Goal: Information Seeking & Learning: Find specific page/section

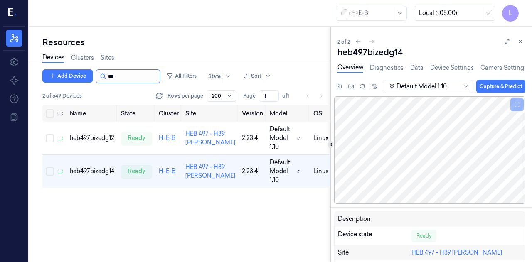
drag, startPoint x: 0, startPoint y: 0, endPoint x: 119, endPoint y: 71, distance: 138.6
click at [119, 71] on input "string" at bounding box center [133, 76] width 50 height 13
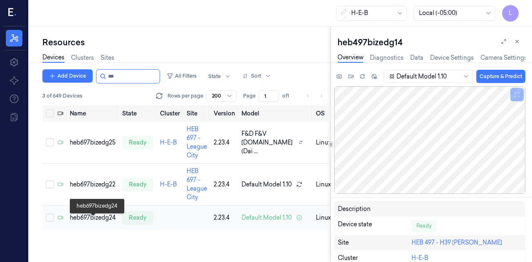
type input "***"
click at [108, 222] on div "heb697bizedg24" at bounding box center [93, 217] width 46 height 9
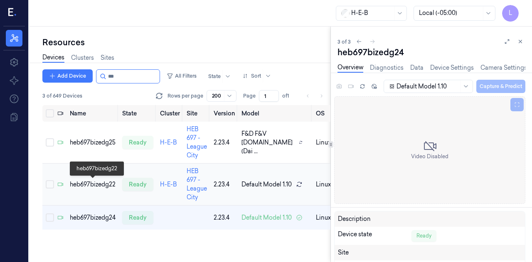
click at [106, 183] on div "heb697bizedg22" at bounding box center [93, 184] width 46 height 9
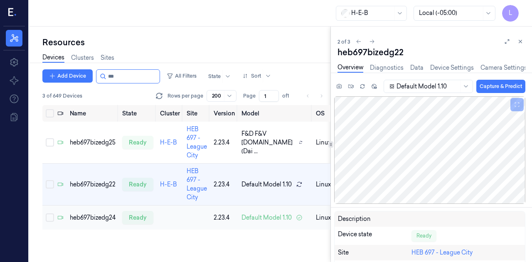
click at [101, 217] on td "heb697bizedg24" at bounding box center [92, 218] width 52 height 25
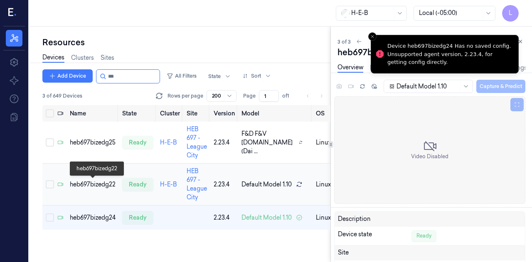
click at [78, 186] on div "heb697bizedg22" at bounding box center [93, 184] width 46 height 9
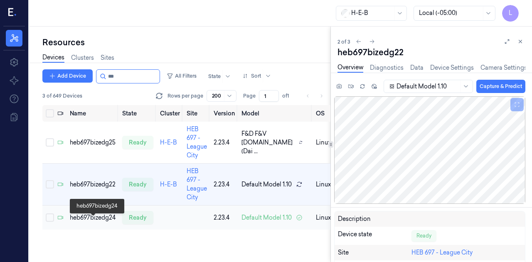
click at [94, 219] on div "heb697bizedg24" at bounding box center [93, 217] width 46 height 9
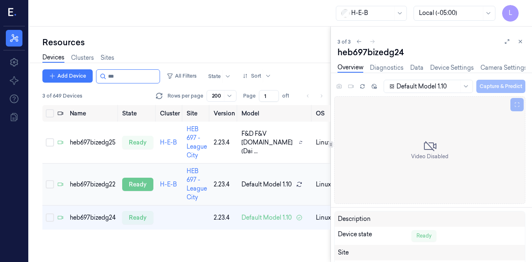
click at [135, 178] on div "ready" at bounding box center [137, 184] width 31 height 13
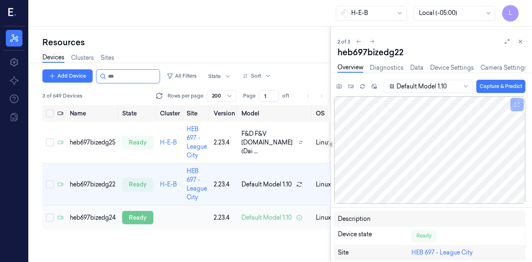
click at [135, 223] on div "ready" at bounding box center [137, 217] width 31 height 13
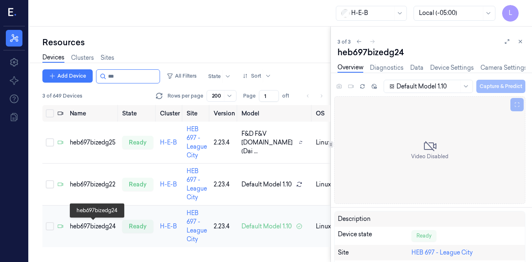
click at [107, 225] on div "heb697bizedg24" at bounding box center [93, 226] width 46 height 9
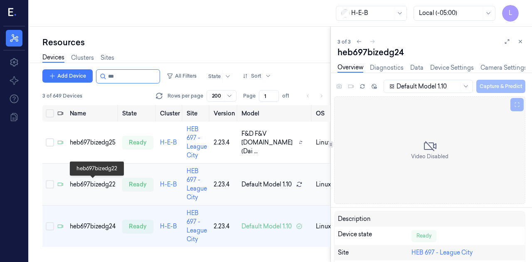
click at [103, 182] on div "heb697bizedg22" at bounding box center [93, 184] width 46 height 9
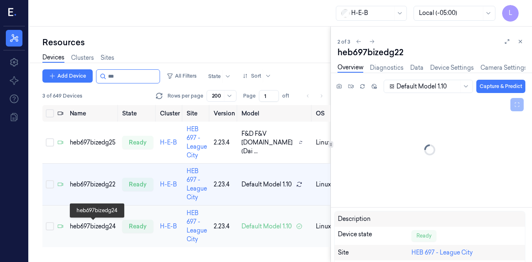
click at [101, 222] on div "heb697bizedg24" at bounding box center [93, 226] width 46 height 9
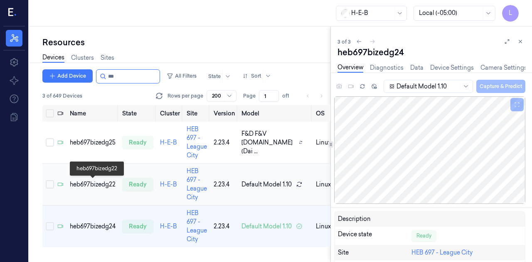
click at [98, 183] on div "heb697bizedg22" at bounding box center [93, 184] width 46 height 9
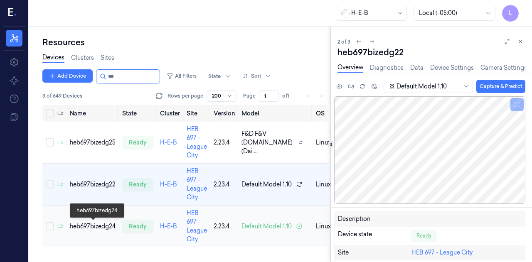
click at [93, 226] on div "heb697bizedg24" at bounding box center [93, 226] width 46 height 9
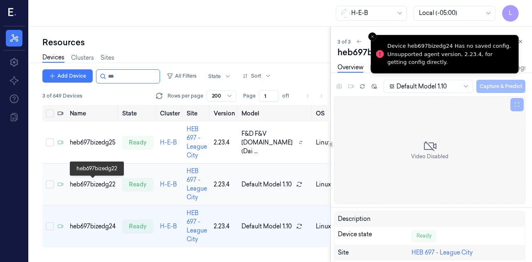
click at [81, 187] on div "heb697bizedg22" at bounding box center [93, 184] width 46 height 9
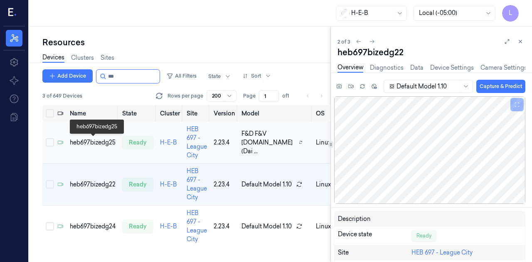
click at [84, 142] on div "heb697bizedg25" at bounding box center [93, 142] width 46 height 9
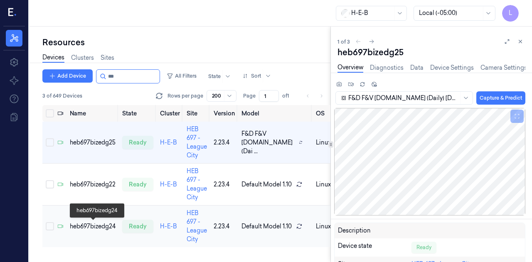
click at [76, 223] on div "heb697bizedg24" at bounding box center [93, 226] width 46 height 9
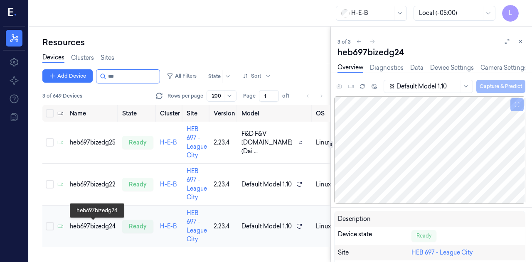
click at [88, 227] on div "heb697bizedg24" at bounding box center [93, 226] width 46 height 9
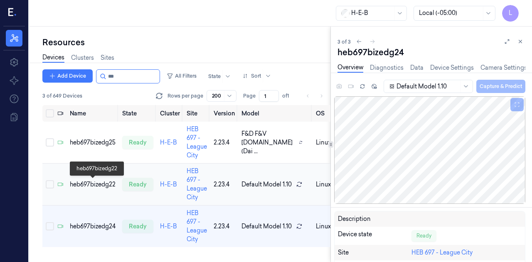
click at [100, 186] on div "heb697bizedg22" at bounding box center [93, 184] width 46 height 9
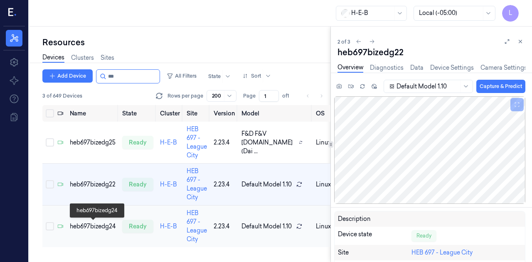
click at [101, 223] on div "heb697bizedg24" at bounding box center [93, 226] width 46 height 9
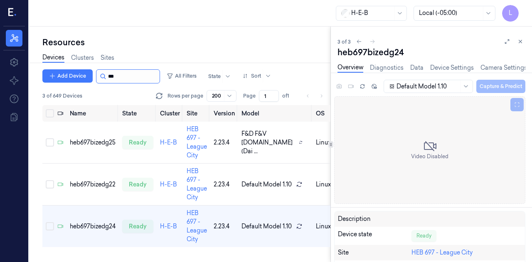
click at [129, 76] on input "string" at bounding box center [133, 76] width 50 height 13
click at [112, 55] on link "Sites" at bounding box center [108, 58] width 14 height 10
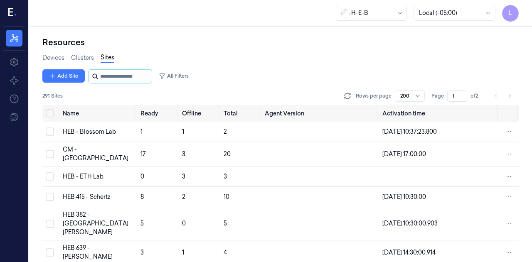
click at [115, 70] on input "string" at bounding box center [125, 76] width 50 height 13
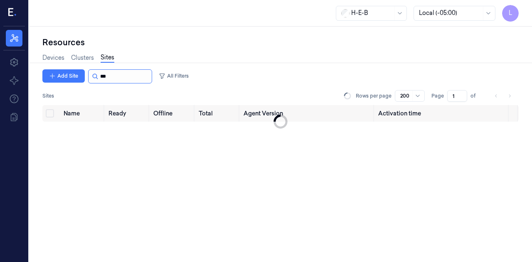
type input "***"
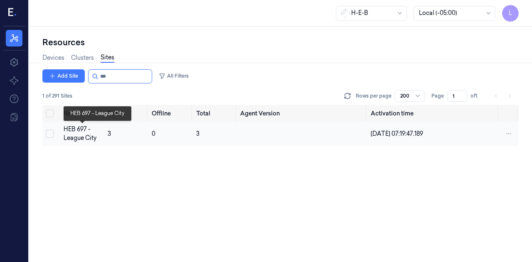
click at [77, 129] on div "HEB 697 - League City" at bounding box center [82, 133] width 37 height 17
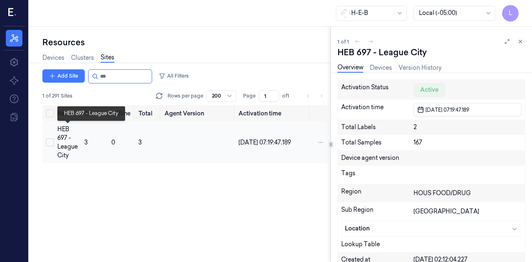
click at [71, 132] on div "HEB 697 - League City" at bounding box center [67, 142] width 20 height 35
click at [59, 136] on div "HEB 697 - League City" at bounding box center [67, 142] width 20 height 35
click at [76, 138] on div "HEB 697 - League City" at bounding box center [67, 142] width 20 height 35
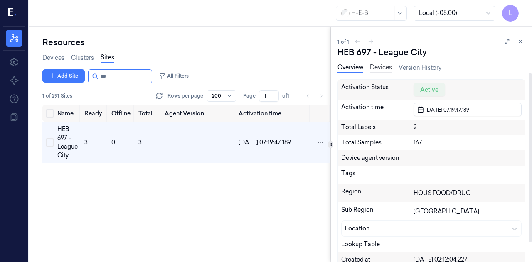
click at [378, 67] on link "Devices" at bounding box center [381, 68] width 22 height 10
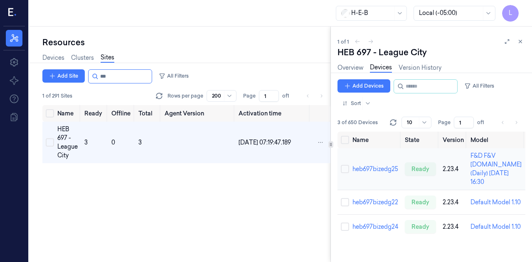
scroll to position [30, 0]
click at [385, 231] on link "heb697bizedg24" at bounding box center [375, 226] width 46 height 7
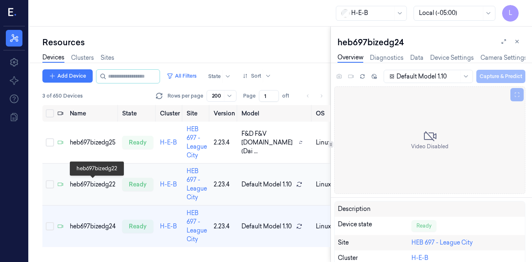
click at [93, 187] on div "heb697bizedg22" at bounding box center [93, 184] width 46 height 9
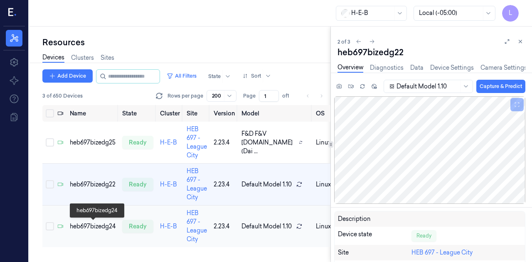
click at [96, 225] on div "heb697bizedg24" at bounding box center [93, 226] width 46 height 9
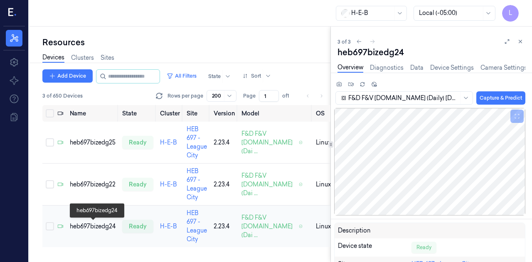
click at [92, 222] on div "heb697bizedg24" at bounding box center [93, 226] width 46 height 9
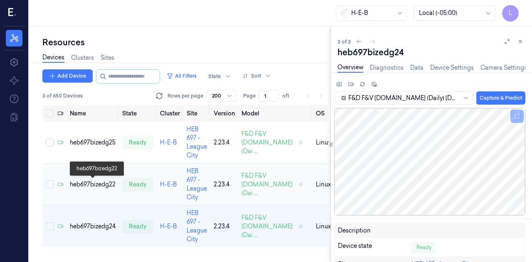
click at [91, 182] on div "heb697bizedg22" at bounding box center [93, 184] width 46 height 9
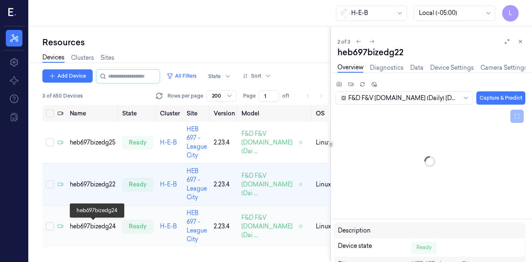
click at [98, 229] on div "heb697bizedg24" at bounding box center [93, 226] width 46 height 9
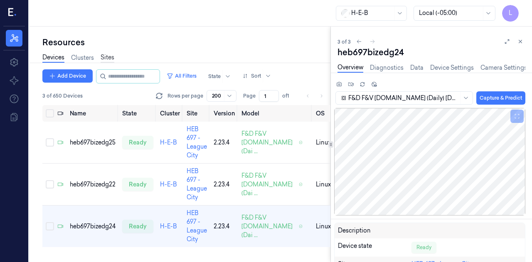
click at [113, 59] on link "Sites" at bounding box center [108, 58] width 14 height 10
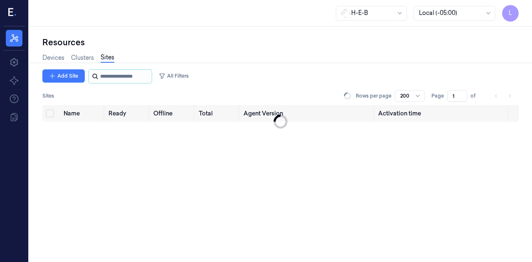
click at [120, 78] on input "string" at bounding box center [125, 76] width 50 height 13
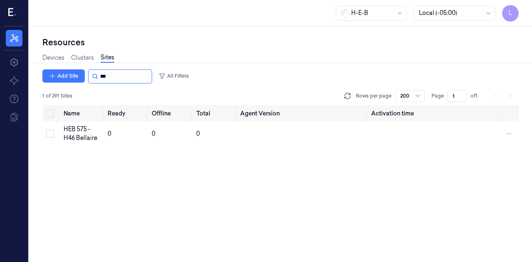
type input "***"
click at [94, 137] on div "HEB 575 - H46 Bellaire" at bounding box center [83, 133] width 38 height 17
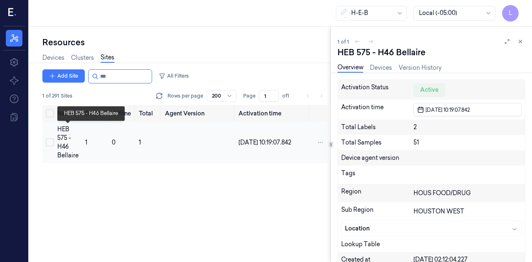
click at [70, 145] on div "HEB 575 - H46 Bellaire" at bounding box center [67, 142] width 21 height 35
click at [64, 135] on div "HEB 575 - H46 Bellaire" at bounding box center [67, 142] width 21 height 35
click at [381, 68] on link "Devices" at bounding box center [381, 68] width 22 height 10
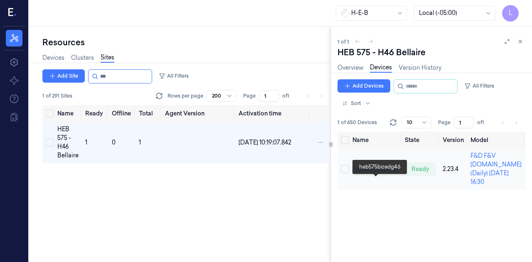
click at [381, 173] on link "heb575bizedg46" at bounding box center [375, 168] width 46 height 7
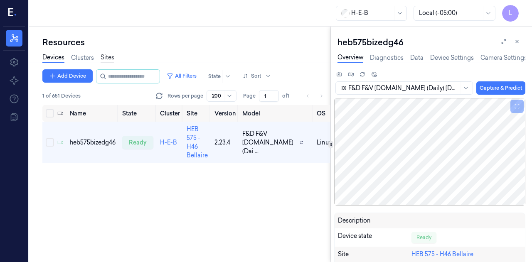
click at [110, 54] on link "Sites" at bounding box center [108, 58] width 14 height 10
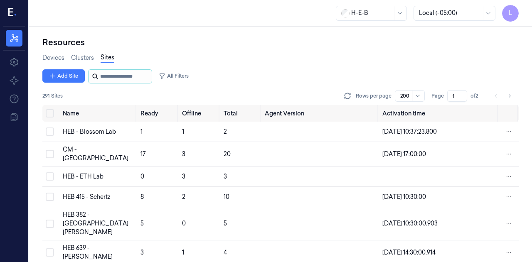
click at [113, 76] on input "string" at bounding box center [125, 76] width 50 height 13
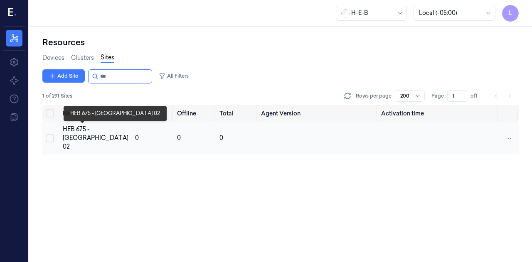
type input "***"
click at [81, 137] on div "HEB 675 - [GEOGRAPHIC_DATA] 02" at bounding box center [96, 138] width 66 height 26
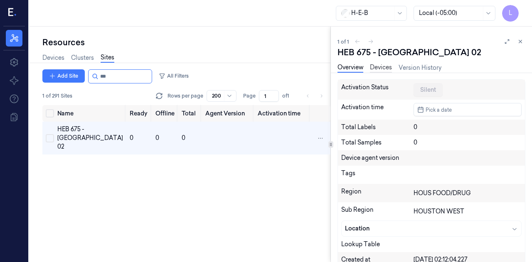
click at [389, 66] on link "Devices" at bounding box center [381, 68] width 22 height 10
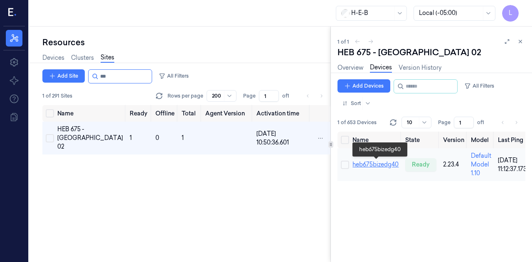
click at [376, 164] on link "heb675bizedg40" at bounding box center [375, 164] width 46 height 7
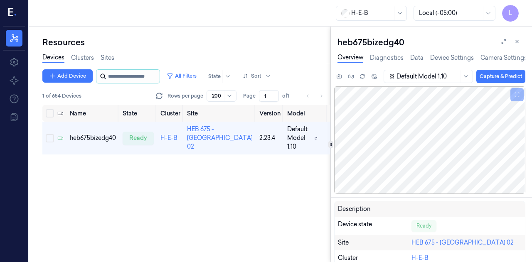
click at [108, 74] on input "string" at bounding box center [133, 76] width 50 height 13
type input "***"
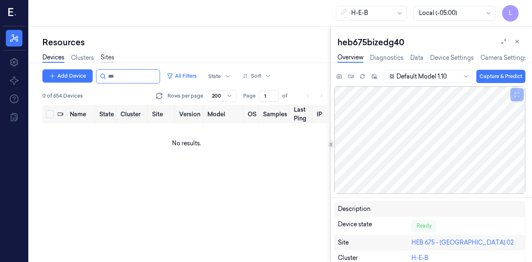
click at [106, 56] on link "Sites" at bounding box center [108, 58] width 14 height 10
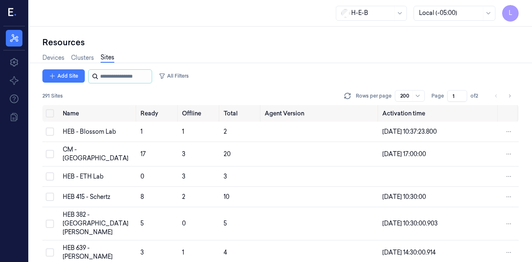
click at [108, 81] on input "string" at bounding box center [125, 76] width 50 height 13
type input "***"
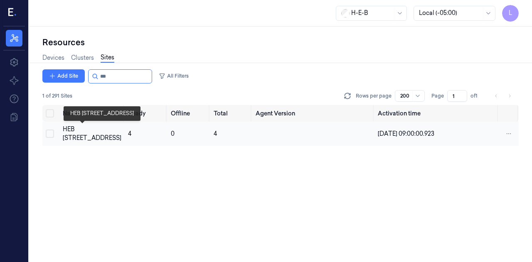
click at [85, 129] on div "HEB [STREET_ADDRESS]" at bounding box center [92, 133] width 59 height 17
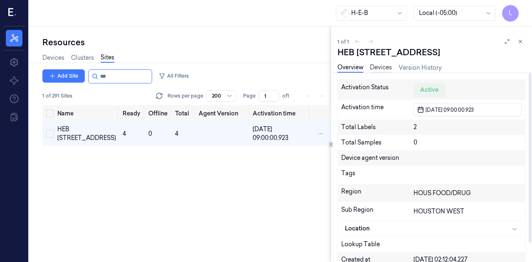
click at [383, 65] on link "Devices" at bounding box center [381, 68] width 22 height 10
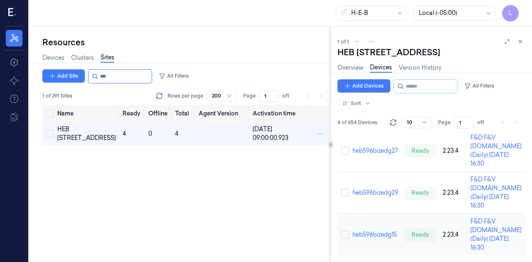
scroll to position [168, 0]
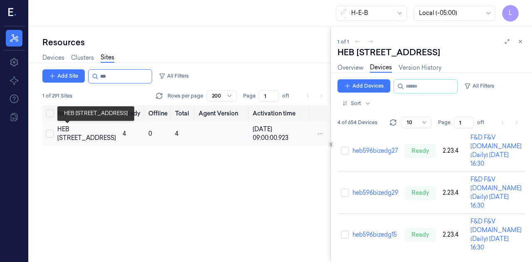
click at [59, 142] on div "HEB [STREET_ADDRESS]" at bounding box center [86, 133] width 59 height 17
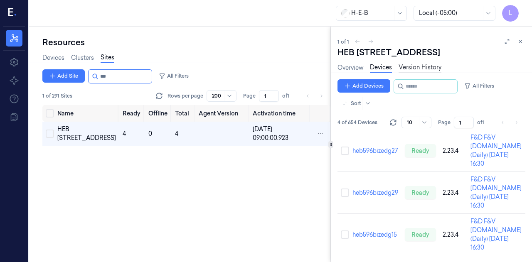
click at [421, 69] on link "Version History" at bounding box center [419, 68] width 43 height 10
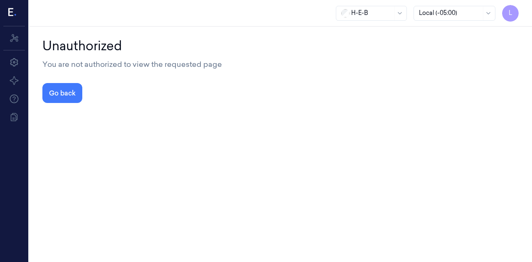
click at [358, 66] on div "You are not authorized to view the requested page" at bounding box center [280, 64] width 476 height 11
click at [56, 98] on button "Go back" at bounding box center [62, 93] width 40 height 20
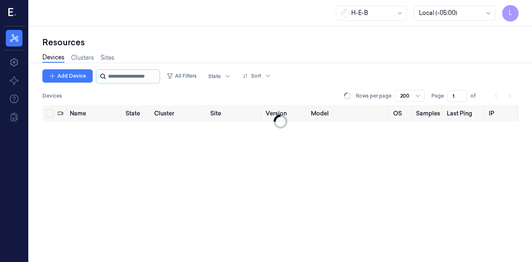
click at [133, 74] on input "string" at bounding box center [133, 76] width 50 height 13
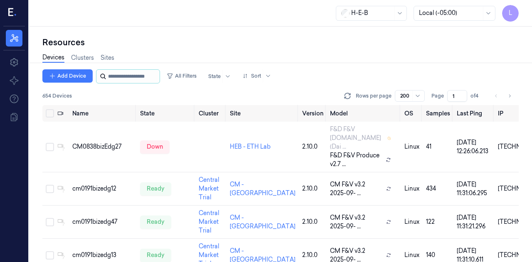
click at [120, 78] on input "string" at bounding box center [133, 76] width 50 height 13
type input "***"
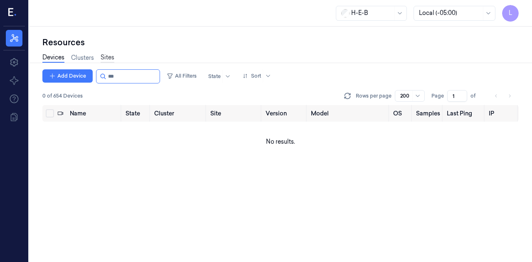
click at [105, 57] on link "Sites" at bounding box center [108, 58] width 14 height 10
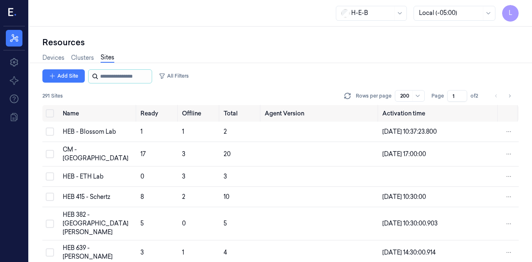
click at [118, 74] on input "string" at bounding box center [125, 76] width 50 height 13
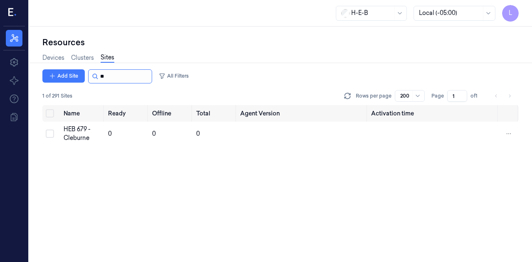
type input "*"
type input "***"
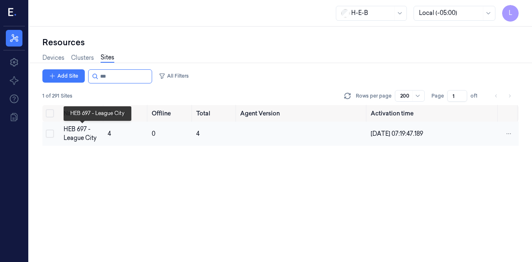
click at [91, 132] on div "HEB 697 - League City" at bounding box center [82, 133] width 37 height 17
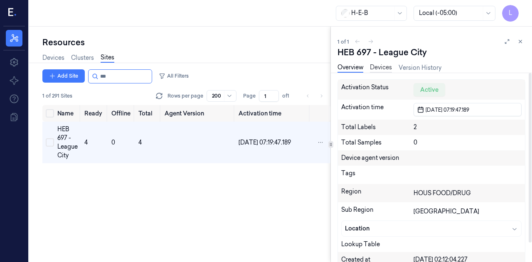
click at [383, 66] on link "Devices" at bounding box center [381, 68] width 22 height 10
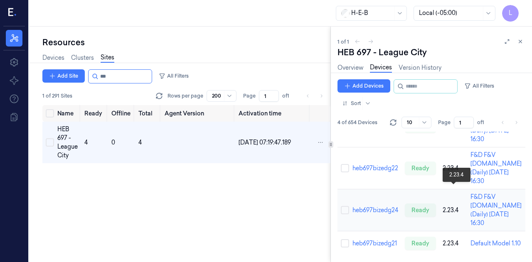
scroll to position [133, 0]
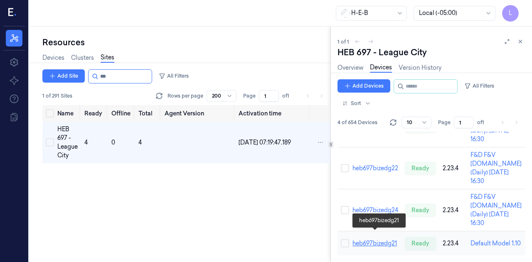
click at [381, 240] on link "heb697bizedg21" at bounding box center [374, 243] width 44 height 7
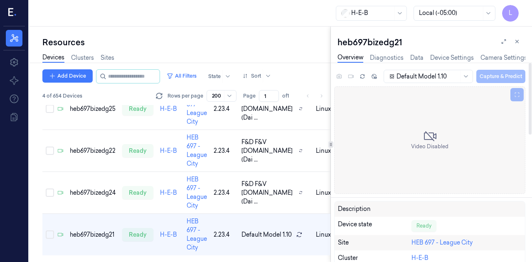
scroll to position [37, 0]
click at [105, 58] on link "Sites" at bounding box center [108, 58] width 14 height 10
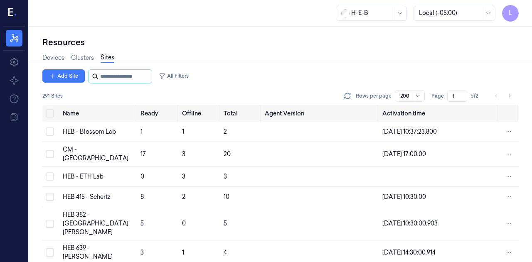
click at [116, 77] on input "string" at bounding box center [125, 76] width 50 height 13
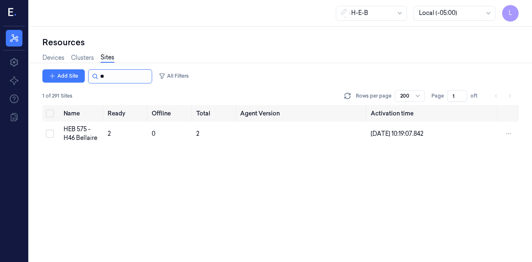
type input "*"
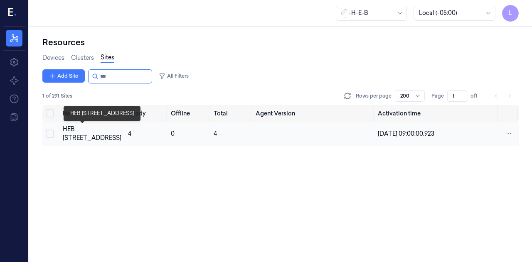
click at [81, 129] on div "HEB [STREET_ADDRESS]" at bounding box center [92, 133] width 59 height 17
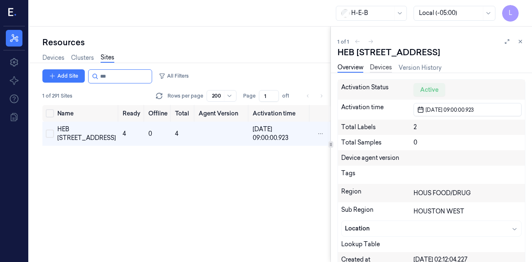
click at [389, 70] on link "Devices" at bounding box center [381, 68] width 22 height 10
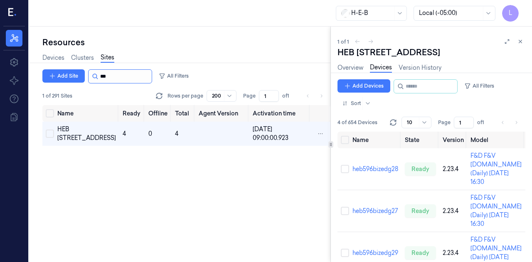
click at [127, 71] on input "string" at bounding box center [125, 76] width 50 height 13
click at [124, 76] on input "string" at bounding box center [125, 76] width 50 height 13
click at [123, 76] on input "string" at bounding box center [125, 76] width 50 height 13
click at [122, 76] on input "string" at bounding box center [125, 76] width 50 height 13
type input "*"
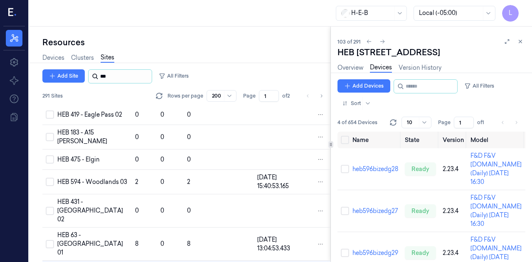
scroll to position [2479, 0]
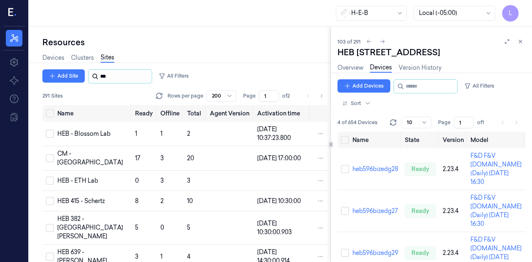
type input "***"
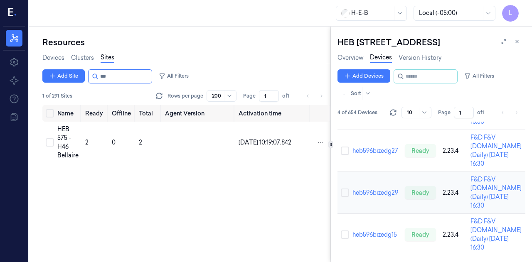
scroll to position [158, 0]
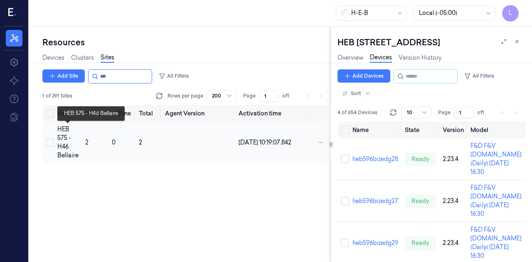
click at [60, 142] on div "HEB 575 - H46 Bellaire" at bounding box center [67, 142] width 21 height 35
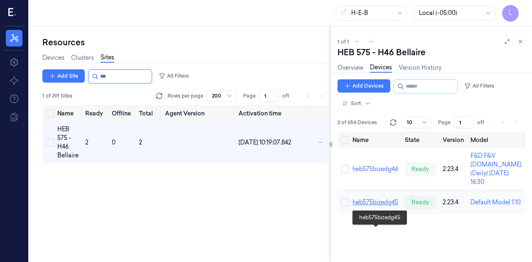
click at [386, 206] on link "heb575bizedg45" at bounding box center [375, 202] width 46 height 7
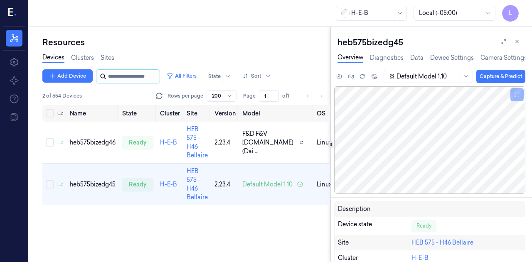
click at [135, 79] on input "string" at bounding box center [133, 76] width 50 height 13
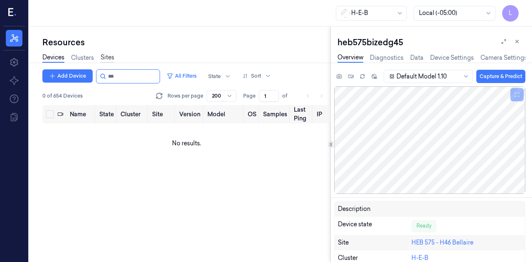
type input "***"
click at [108, 56] on link "Sites" at bounding box center [108, 58] width 14 height 10
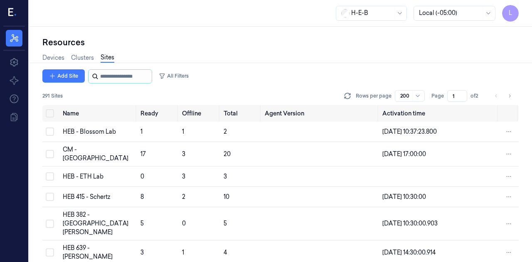
click at [120, 72] on input "string" at bounding box center [125, 76] width 50 height 13
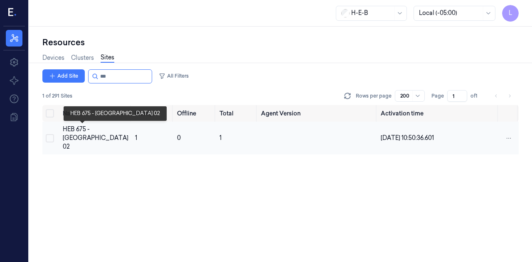
type input "***"
click at [97, 137] on div "HEB 675 - [GEOGRAPHIC_DATA] 02" at bounding box center [96, 138] width 66 height 26
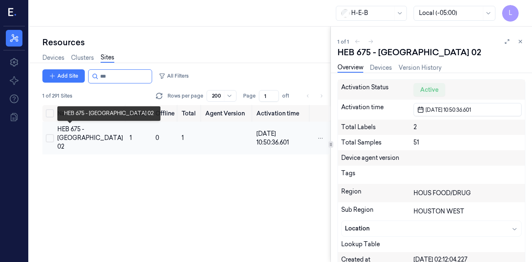
click at [68, 146] on div "HEB 675 - [GEOGRAPHIC_DATA] 02" at bounding box center [90, 138] width 66 height 26
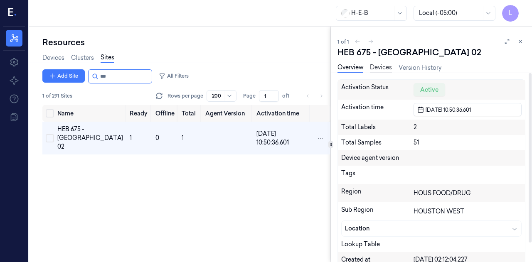
click at [388, 70] on link "Devices" at bounding box center [381, 68] width 22 height 10
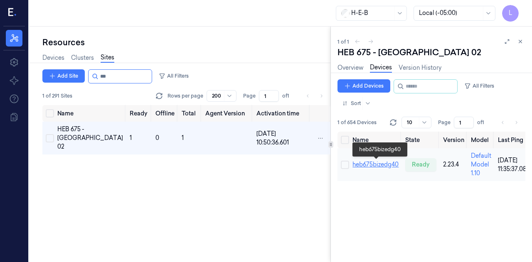
click at [380, 165] on link "heb675bizedg40" at bounding box center [375, 164] width 46 height 7
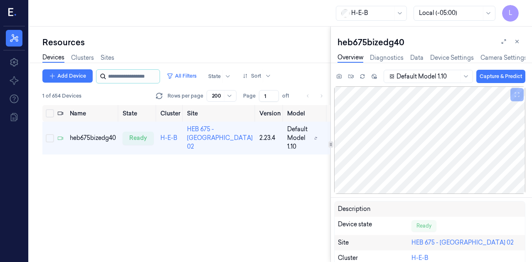
click at [121, 74] on input "string" at bounding box center [133, 76] width 50 height 13
click at [109, 54] on link "Sites" at bounding box center [108, 58] width 14 height 10
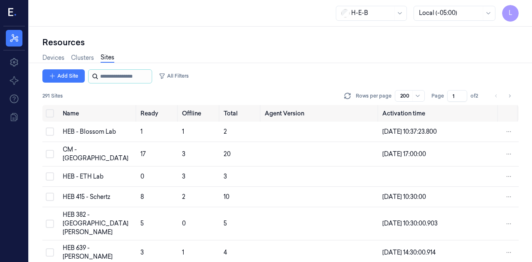
click at [116, 76] on input "string" at bounding box center [125, 76] width 50 height 13
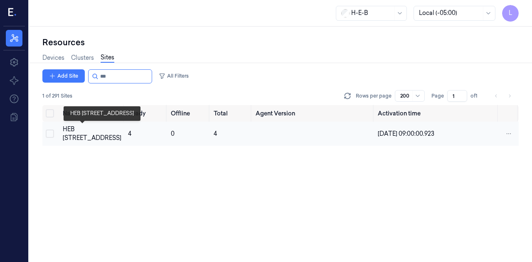
click at [81, 135] on div "HEB [STREET_ADDRESS]" at bounding box center [92, 133] width 59 height 17
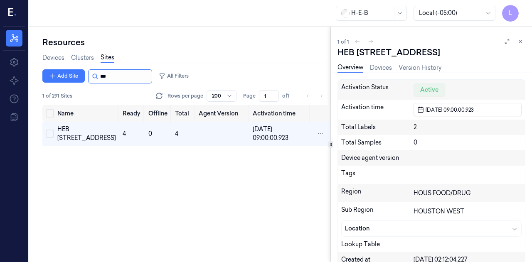
click at [119, 80] on input "string" at bounding box center [125, 76] width 50 height 13
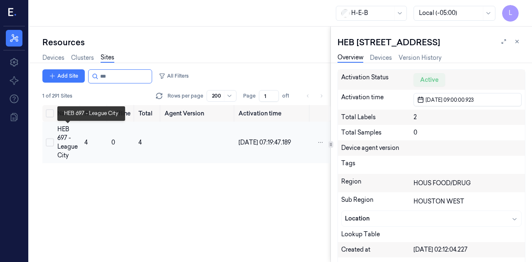
type input "***"
click at [60, 141] on div "HEB 697 - League City" at bounding box center [67, 142] width 20 height 35
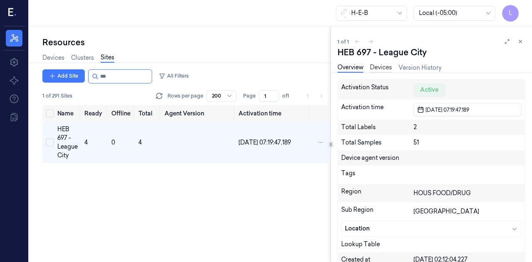
click at [388, 69] on link "Devices" at bounding box center [381, 68] width 22 height 10
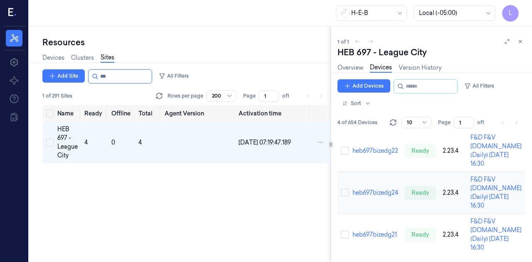
scroll to position [168, 0]
click at [373, 225] on td "heb697bizedg21" at bounding box center [375, 235] width 52 height 42
click at [369, 231] on link "heb697bizedg21" at bounding box center [374, 234] width 44 height 7
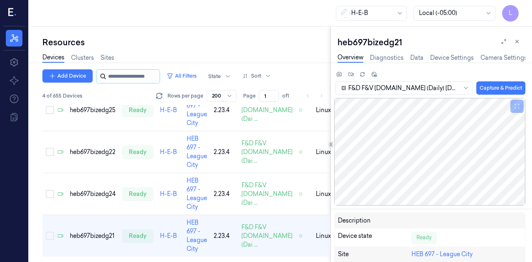
scroll to position [37, 0]
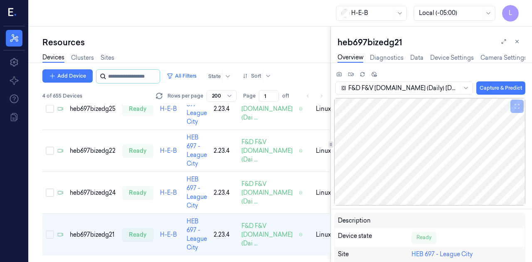
click at [142, 76] on input "string" at bounding box center [133, 76] width 50 height 13
type input "***"
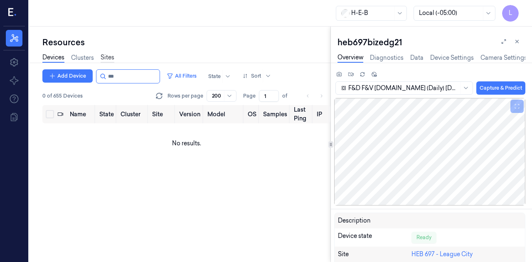
click at [109, 56] on link "Sites" at bounding box center [108, 58] width 14 height 10
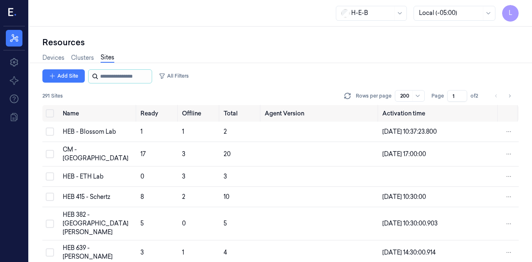
click at [115, 77] on input "string" at bounding box center [125, 76] width 50 height 13
type input "***"
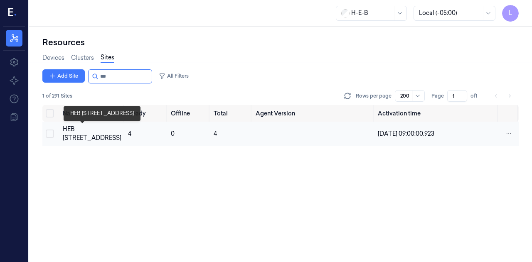
click at [77, 132] on div "HEB [STREET_ADDRESS]" at bounding box center [92, 133] width 59 height 17
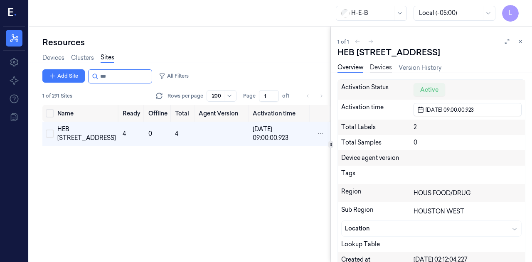
click at [390, 68] on link "Devices" at bounding box center [381, 68] width 22 height 10
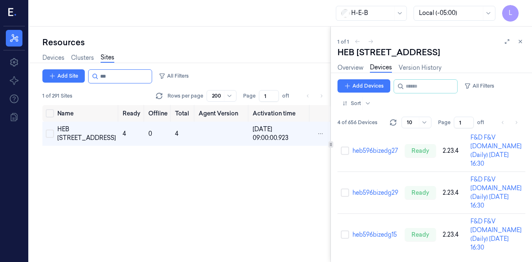
scroll to position [168, 0]
click at [52, 55] on link "Devices" at bounding box center [53, 58] width 22 height 10
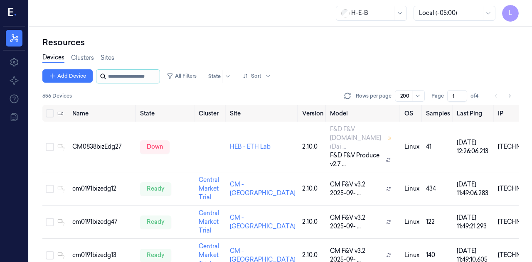
click at [118, 74] on input "string" at bounding box center [133, 76] width 50 height 13
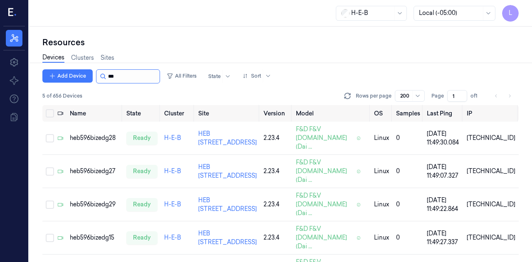
type input "***"
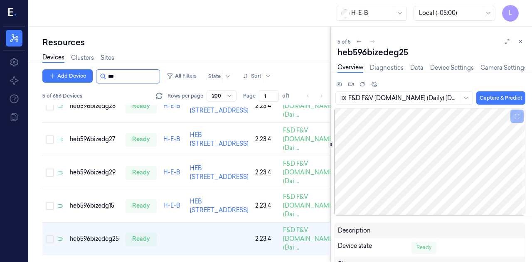
scroll to position [114, 0]
click at [128, 82] on input "string" at bounding box center [133, 76] width 50 height 13
click at [128, 81] on input "string" at bounding box center [133, 76] width 50 height 13
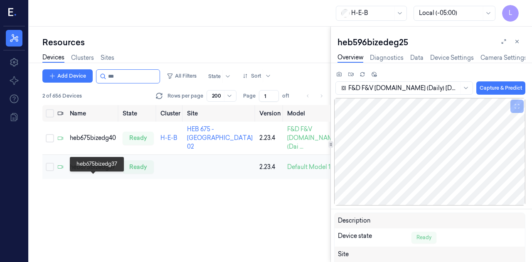
type input "***"
click at [84, 172] on div "heb675bizedg37" at bounding box center [93, 167] width 46 height 9
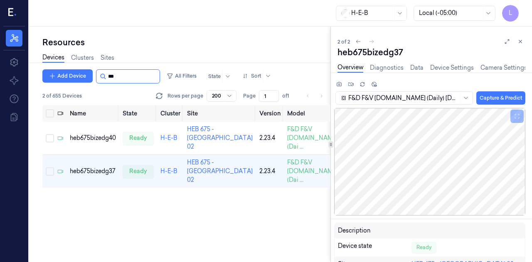
click at [124, 75] on input "string" at bounding box center [133, 76] width 50 height 13
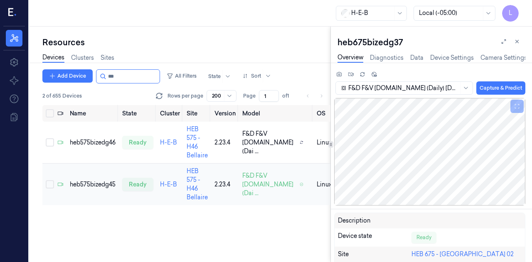
type input "***"
click at [94, 178] on td "heb575bizedg45" at bounding box center [92, 185] width 52 height 42
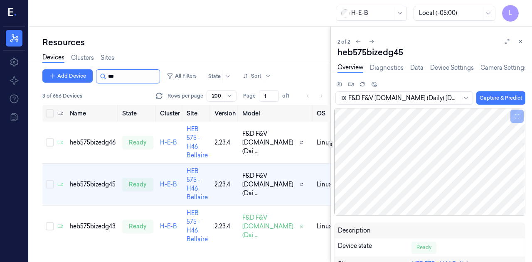
click at [125, 78] on input "string" at bounding box center [133, 76] width 50 height 13
click at [98, 227] on div "heb575bizedg43" at bounding box center [93, 226] width 46 height 9
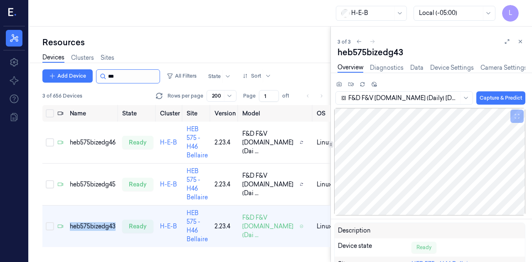
click at [127, 80] on input "string" at bounding box center [133, 76] width 50 height 13
click at [115, 77] on input "string" at bounding box center [133, 76] width 50 height 13
type input "***"
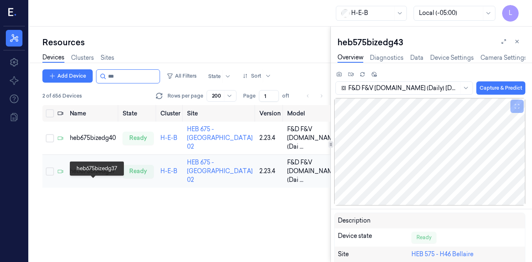
click at [93, 176] on div "heb675bizedg37" at bounding box center [93, 171] width 46 height 9
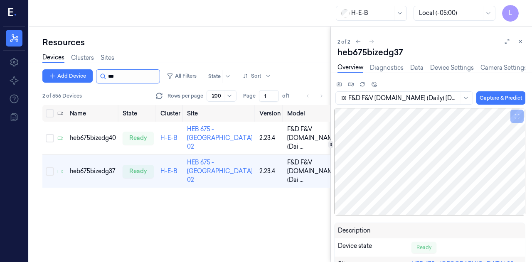
click at [119, 72] on input "string" at bounding box center [133, 76] width 50 height 13
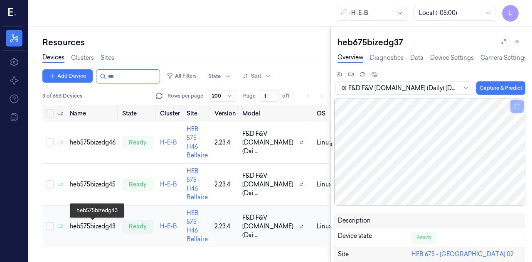
type input "***"
click at [87, 228] on div "heb575bizedg43" at bounding box center [93, 226] width 46 height 9
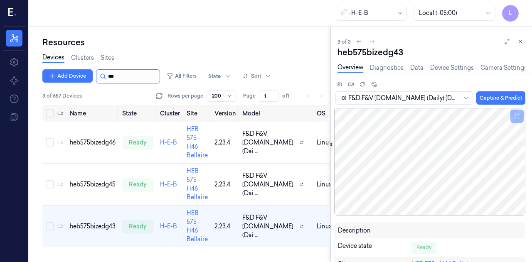
click at [124, 79] on input "string" at bounding box center [133, 76] width 50 height 13
type input "*"
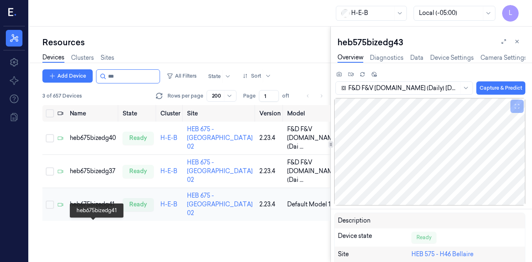
type input "***"
click at [93, 209] on div "heb675bizedg41" at bounding box center [93, 204] width 46 height 9
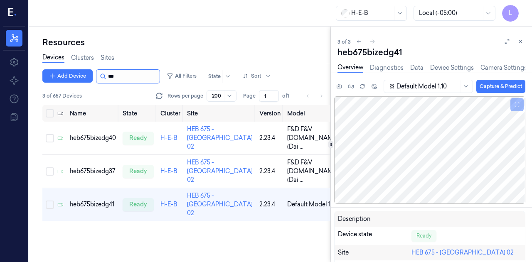
click at [128, 79] on input "string" at bounding box center [133, 76] width 50 height 13
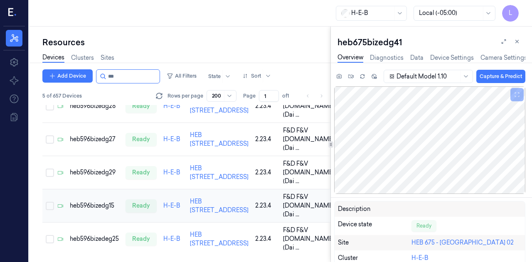
scroll to position [123, 0]
type input "***"
drag, startPoint x: 196, startPoint y: 34, endPoint x: 209, endPoint y: 28, distance: 13.6
click at [196, 34] on div "Resources Devices Clusters Sites Add Device All Filters State Sort 5 of 657 Dev…" at bounding box center [179, 145] width 301 height 236
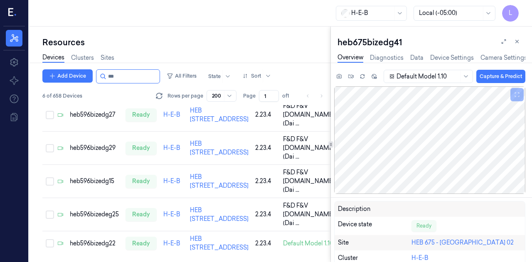
scroll to position [166, 0]
click at [101, 239] on div "heb596bizedg22" at bounding box center [94, 243] width 49 height 9
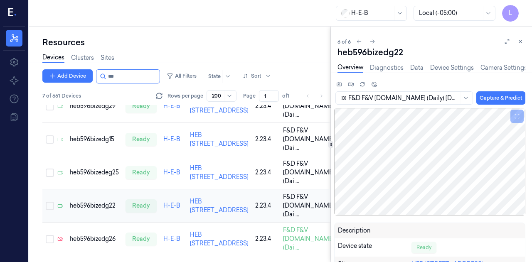
scroll to position [224, 0]
click at [99, 235] on div "heb596bizedg26" at bounding box center [94, 239] width 49 height 9
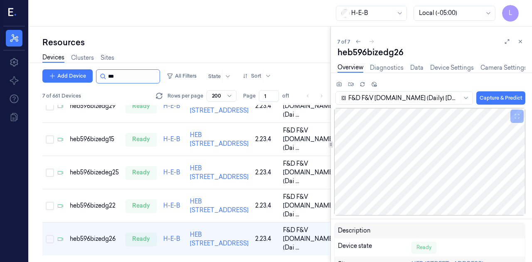
scroll to position [224, 0]
click at [120, 78] on input "string" at bounding box center [133, 76] width 50 height 13
click at [120, 79] on input "string" at bounding box center [133, 76] width 50 height 13
click at [132, 71] on input "string" at bounding box center [133, 76] width 50 height 13
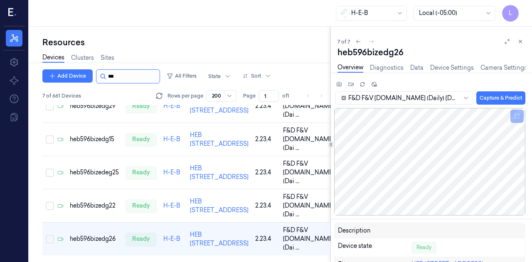
click at [132, 71] on input "string" at bounding box center [133, 76] width 50 height 13
type input "***"
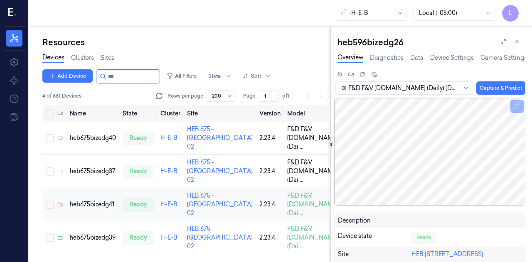
scroll to position [37, 0]
click at [95, 200] on div "heb675bizedg41" at bounding box center [93, 204] width 46 height 9
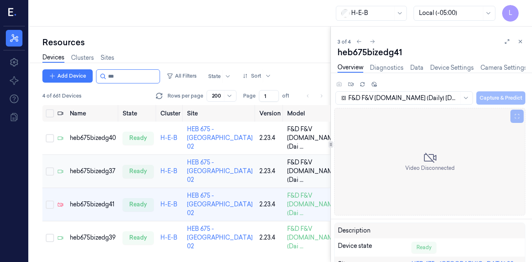
click at [81, 155] on td "heb675bizedg37" at bounding box center [92, 171] width 53 height 33
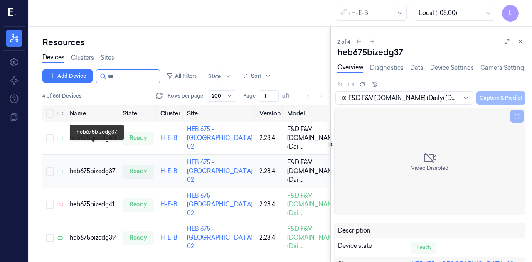
scroll to position [1, 0]
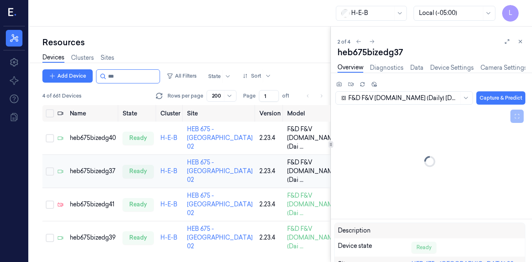
click at [82, 147] on td "heb675bizedg40" at bounding box center [92, 138] width 53 height 33
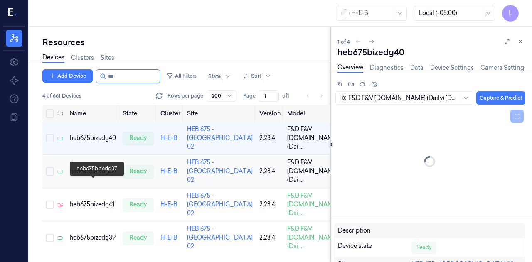
click at [83, 176] on div "heb675bizedg37" at bounding box center [93, 171] width 46 height 9
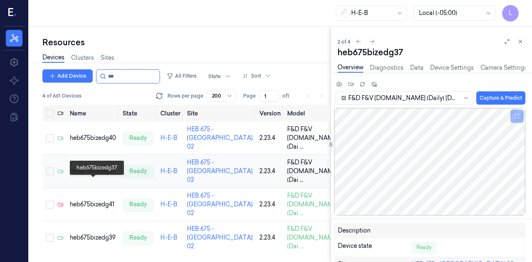
scroll to position [1, 0]
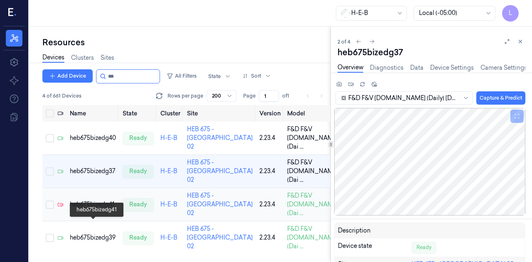
click at [89, 209] on div "heb675bizedg41" at bounding box center [93, 204] width 46 height 9
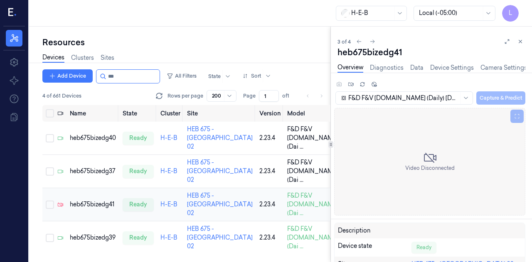
scroll to position [37, 0]
click at [84, 237] on td "heb675bizedg39" at bounding box center [92, 237] width 53 height 33
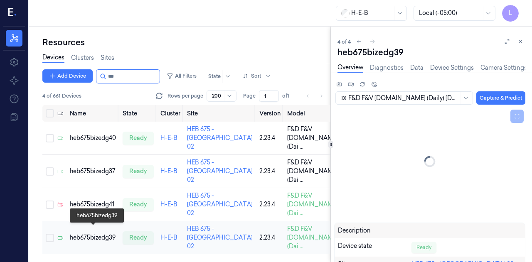
click at [85, 233] on div "heb675bizedg39" at bounding box center [93, 237] width 46 height 9
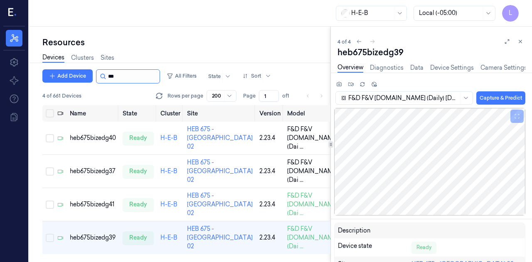
click at [108, 74] on input "string" at bounding box center [133, 76] width 50 height 13
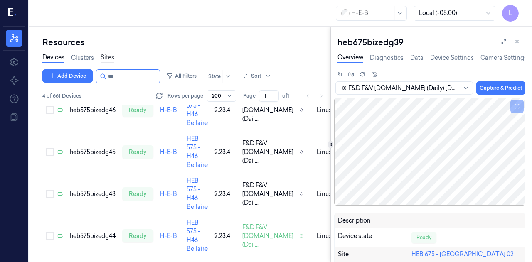
scroll to position [37, 0]
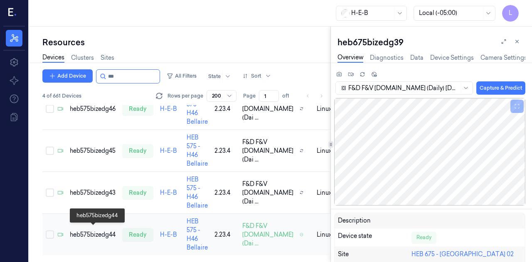
click at [103, 231] on div "heb575bizedg44" at bounding box center [93, 235] width 46 height 9
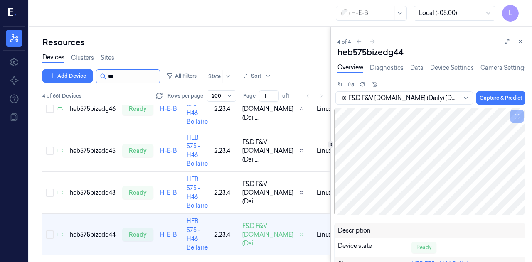
click at [124, 78] on input "string" at bounding box center [133, 76] width 50 height 13
type input "***"
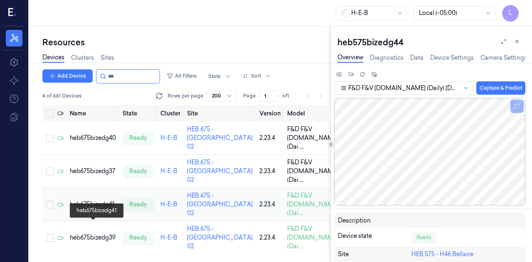
click at [110, 209] on div "heb675bizedg41" at bounding box center [93, 204] width 46 height 9
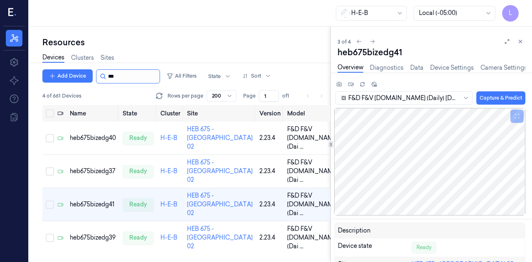
click at [111, 78] on input "string" at bounding box center [133, 76] width 50 height 13
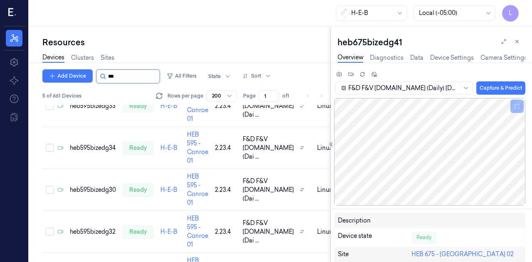
scroll to position [43, 0]
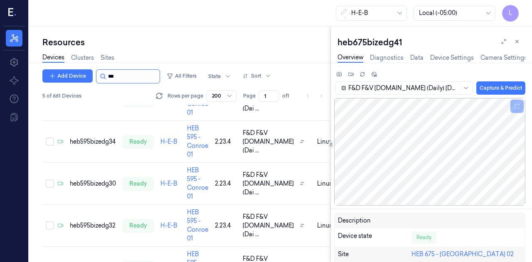
type input "***"
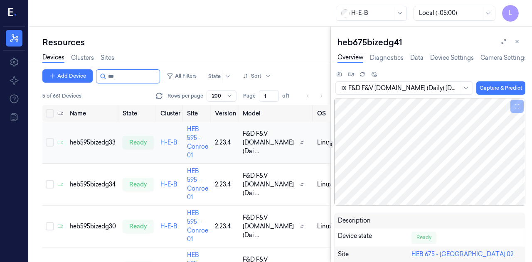
scroll to position [79, 0]
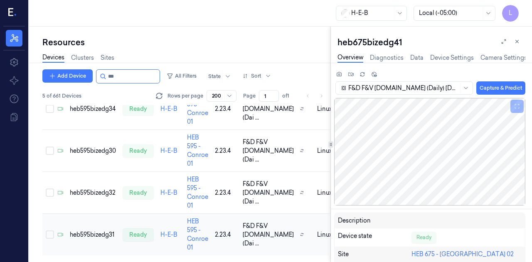
click at [109, 233] on div "heb595bizedg31" at bounding box center [93, 235] width 46 height 9
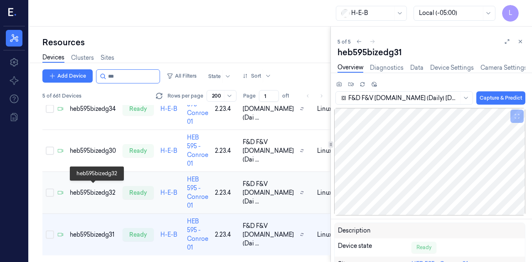
click at [83, 189] on div "heb595bizedg32" at bounding box center [93, 193] width 46 height 9
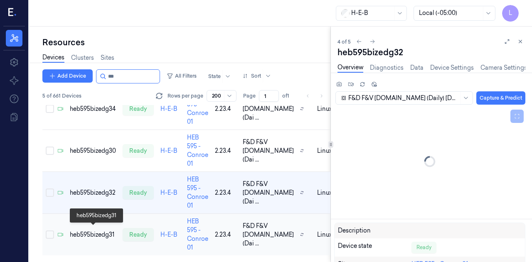
click at [103, 231] on div "heb595bizedg31" at bounding box center [93, 235] width 46 height 9
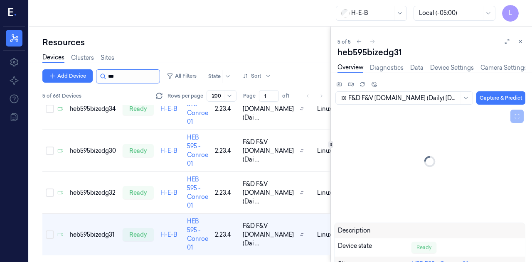
click at [129, 78] on input "string" at bounding box center [133, 76] width 50 height 13
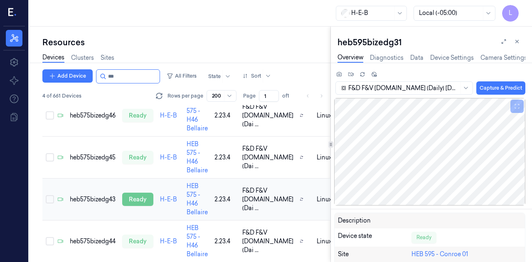
scroll to position [37, 0]
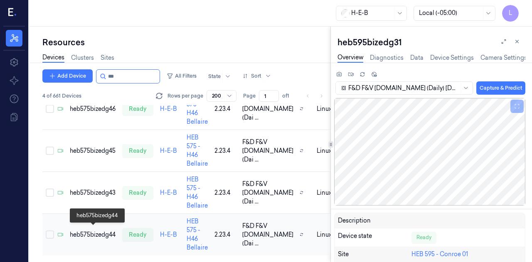
type input "***"
click at [105, 231] on div "heb575bizedg44" at bounding box center [93, 235] width 46 height 9
